Goal: Check status

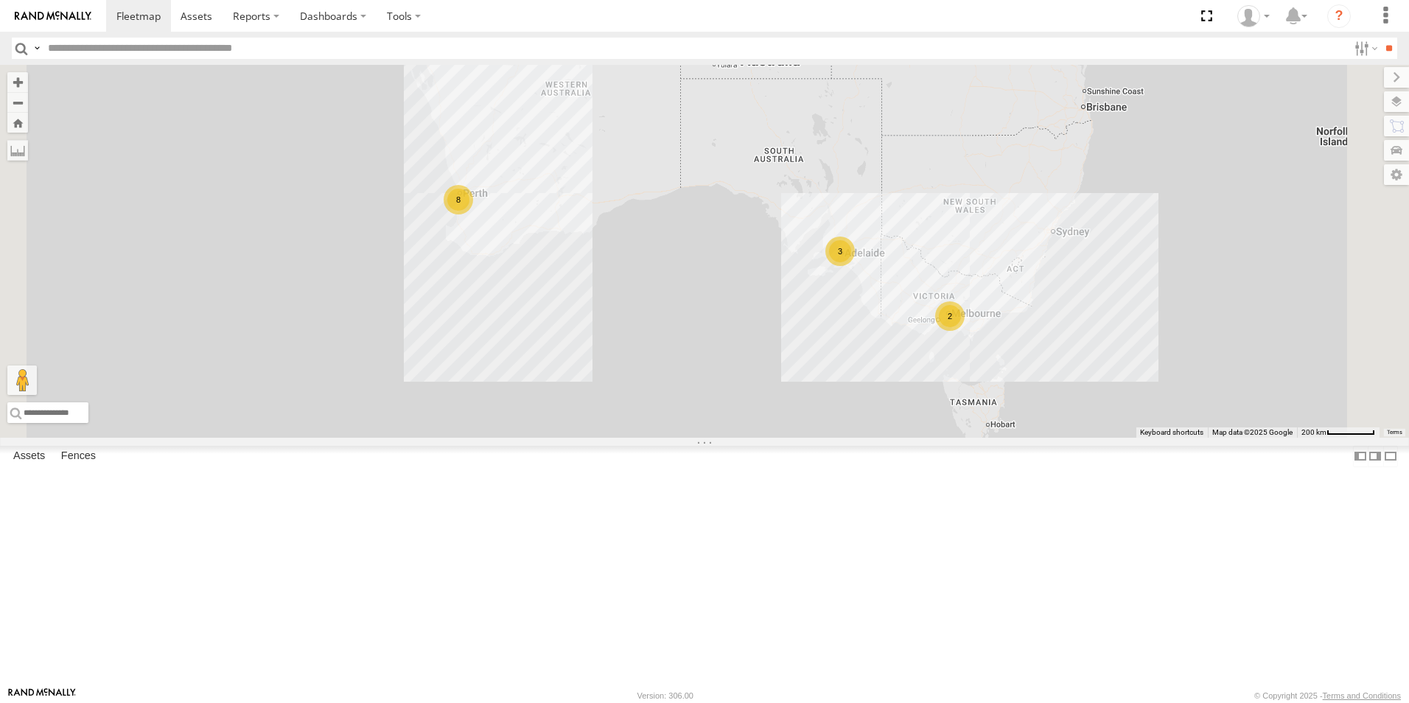
click at [0, 0] on link at bounding box center [0, 0] width 0 height 0
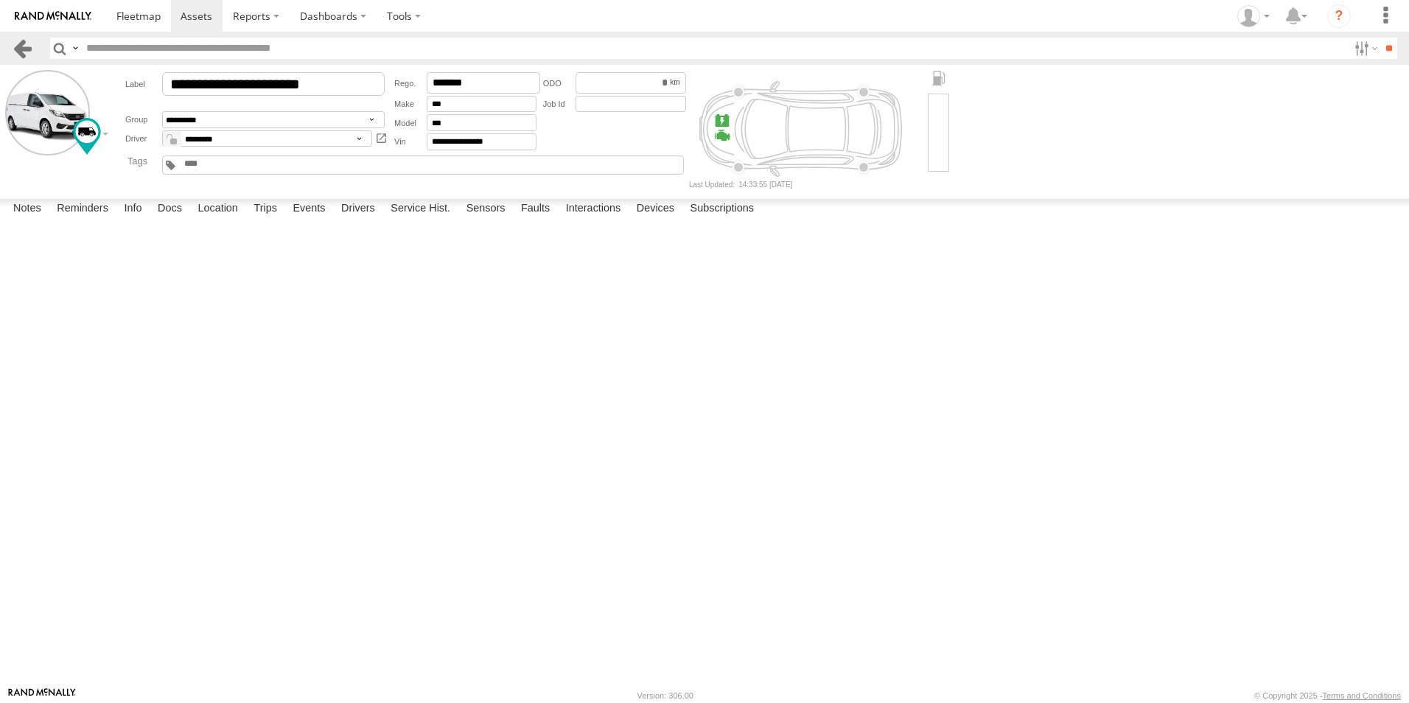
click at [25, 52] on link at bounding box center [22, 48] width 21 height 21
